Goal: Task Accomplishment & Management: Manage account settings

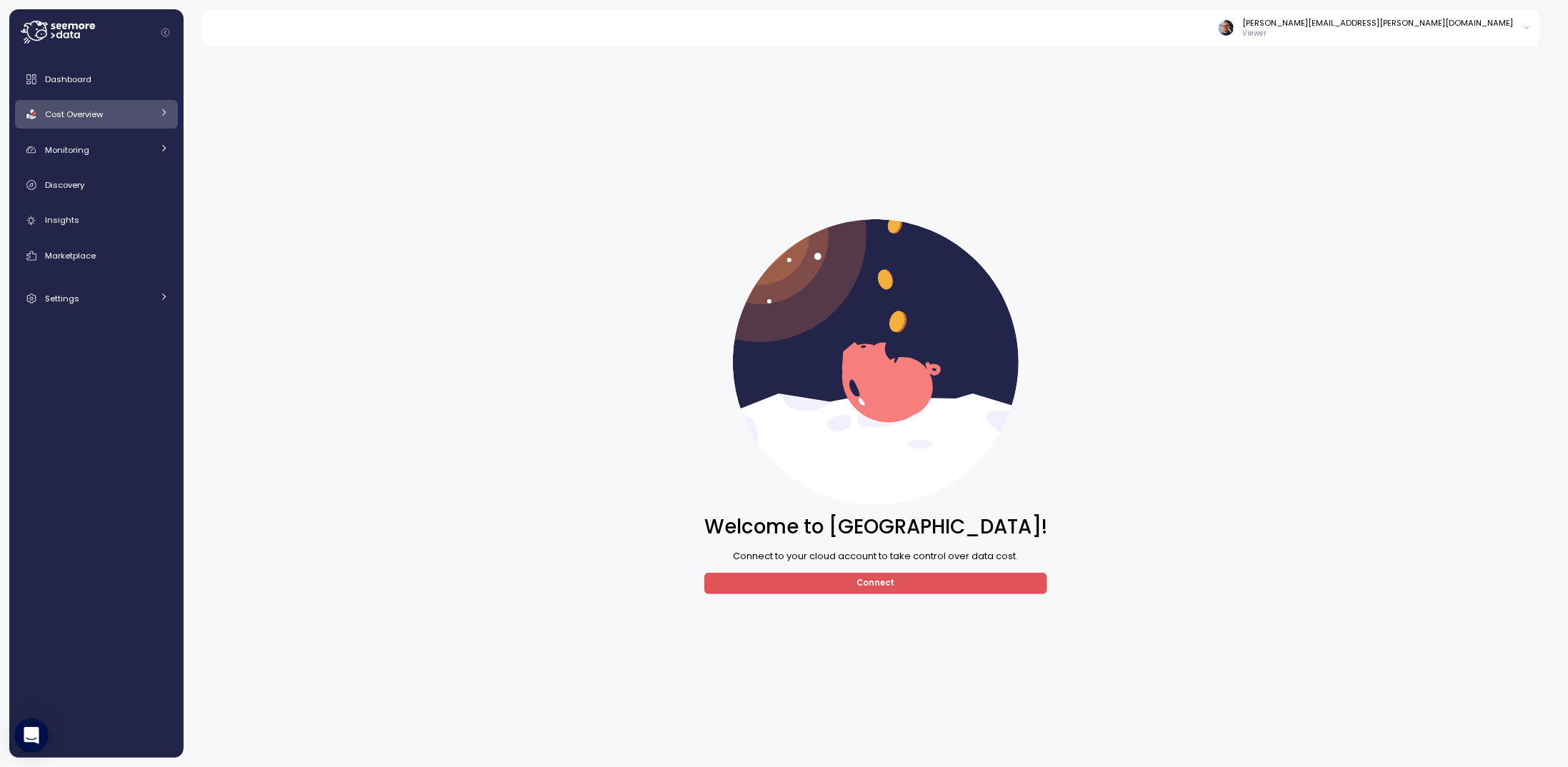
drag, startPoint x: 506, startPoint y: 188, endPoint x: 506, endPoint y: 208, distance: 20.0
click at [506, 189] on div "Welcome to [GEOGRAPHIC_DATA]! Connect to your cloud account to take control ove…" at bounding box center [876, 407] width 1365 height 702
click at [68, 73] on div "Dashboard" at bounding box center [107, 79] width 124 height 15
click at [168, 32] on icon "Collapse navigation" at bounding box center [166, 32] width 8 height 8
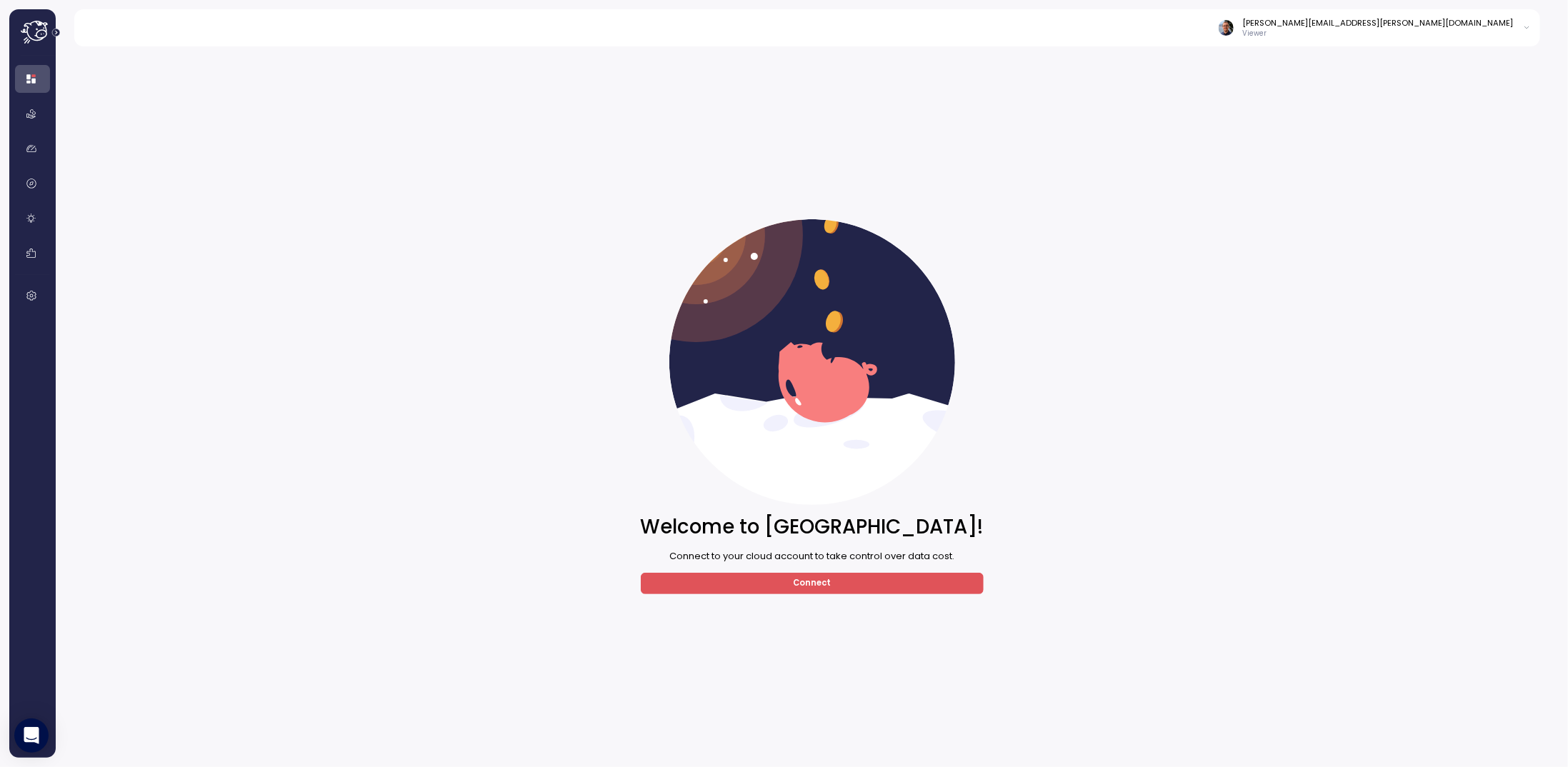
click at [59, 32] on icon "Expand navigation" at bounding box center [56, 32] width 8 height 8
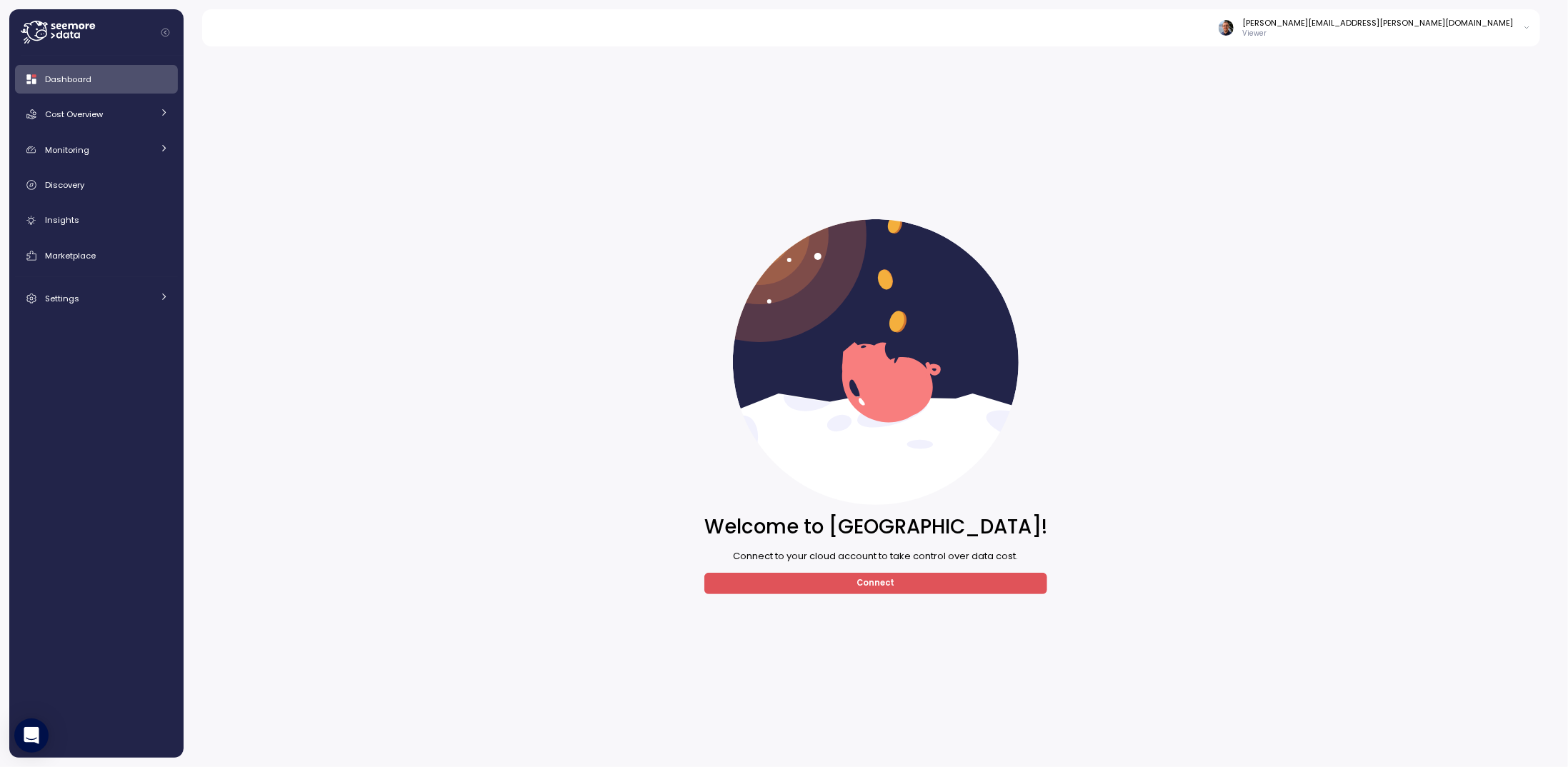
click at [784, 20] on div "[PERSON_NAME][EMAIL_ADDRESS][PERSON_NAME][DOMAIN_NAME]" at bounding box center [1378, 23] width 271 height 12
click at [784, 48] on link "User settings" at bounding box center [1490, 57] width 84 height 20
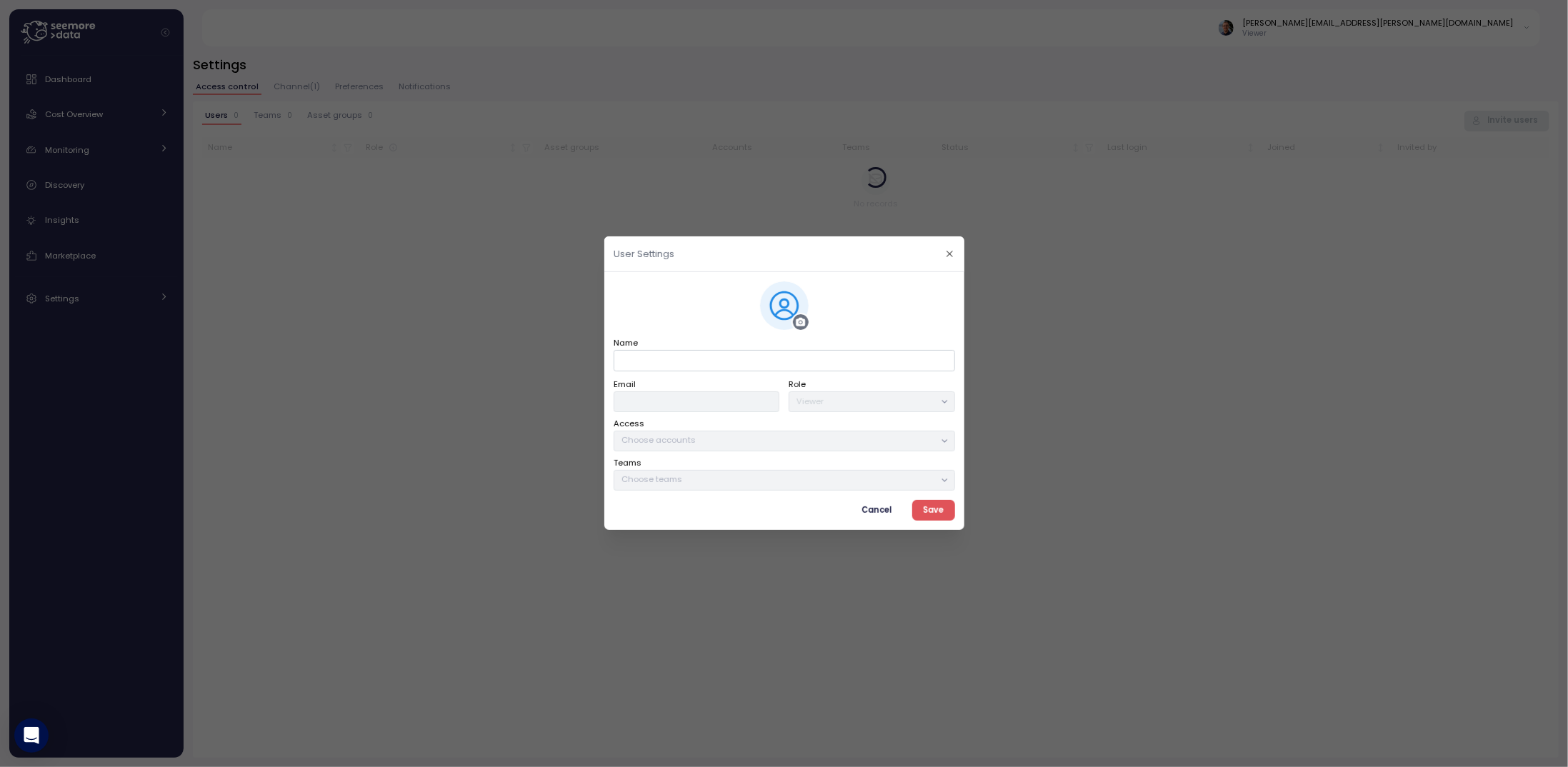
click at [784, 514] on span "Cancel" at bounding box center [876, 511] width 30 height 20
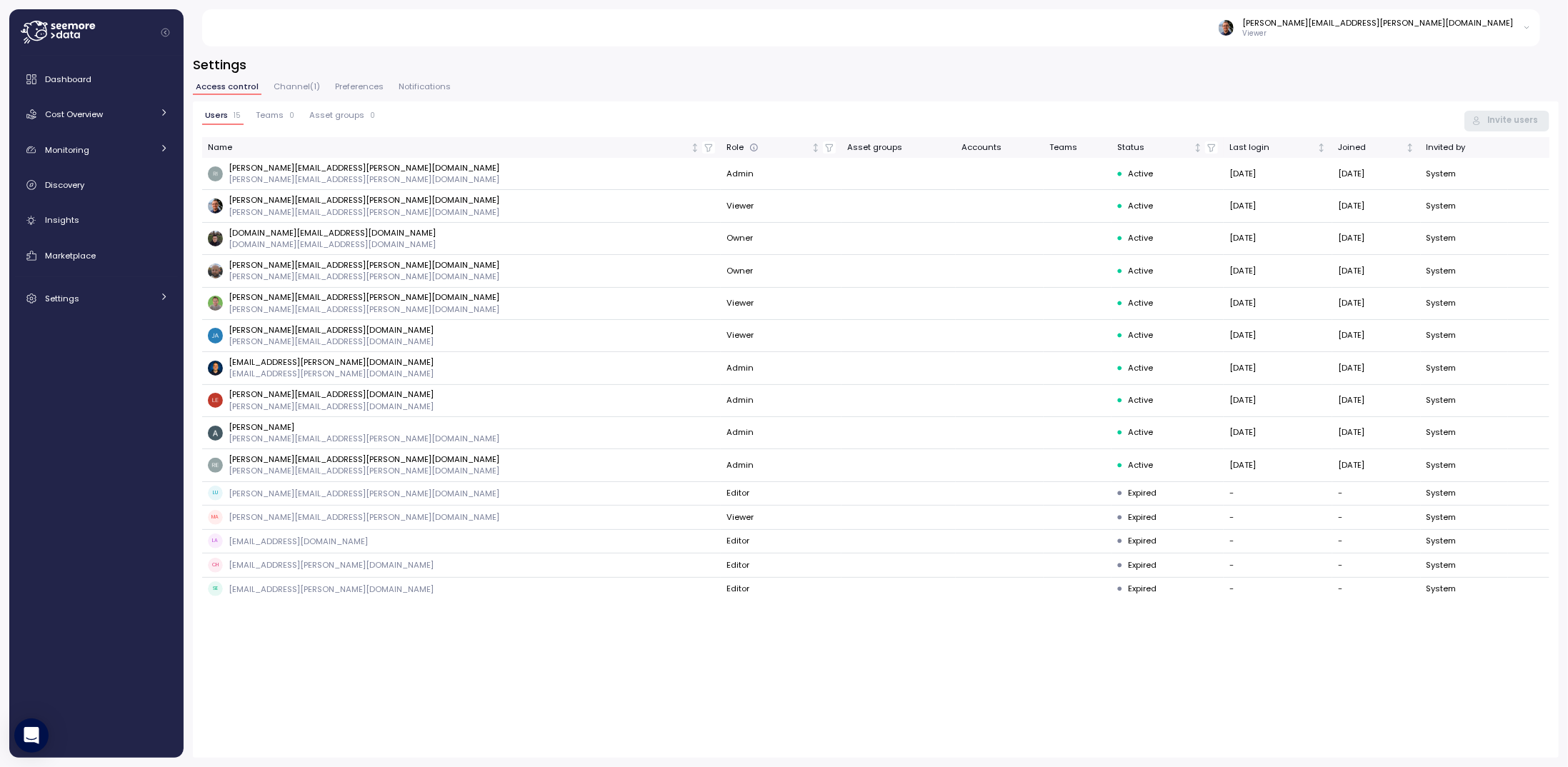
click at [287, 88] on span "Channel ( 1 )" at bounding box center [296, 86] width 46 height 8
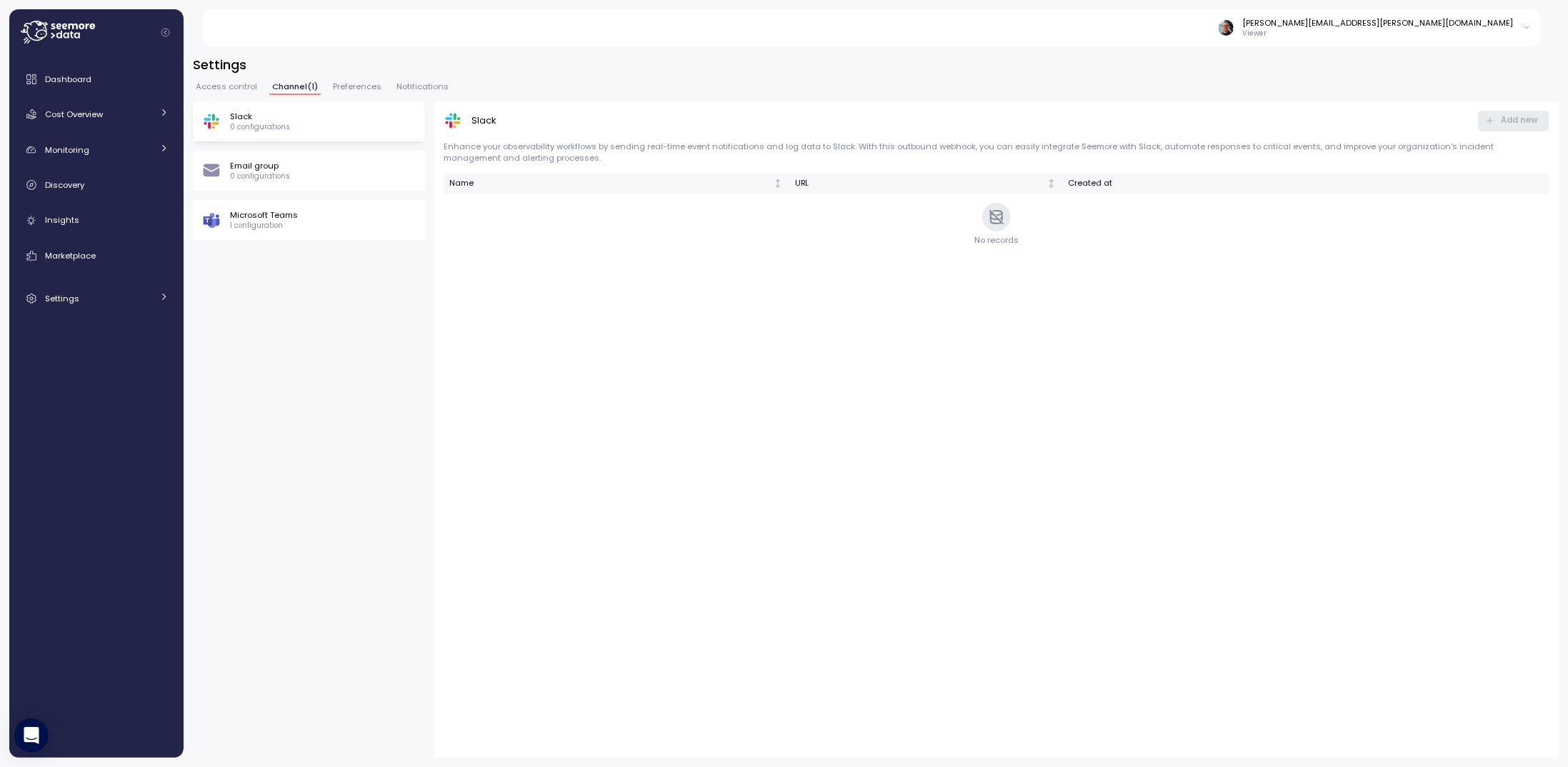
click at [238, 86] on span "Access control" at bounding box center [227, 86] width 62 height 8
